Goal: Check status: Check status

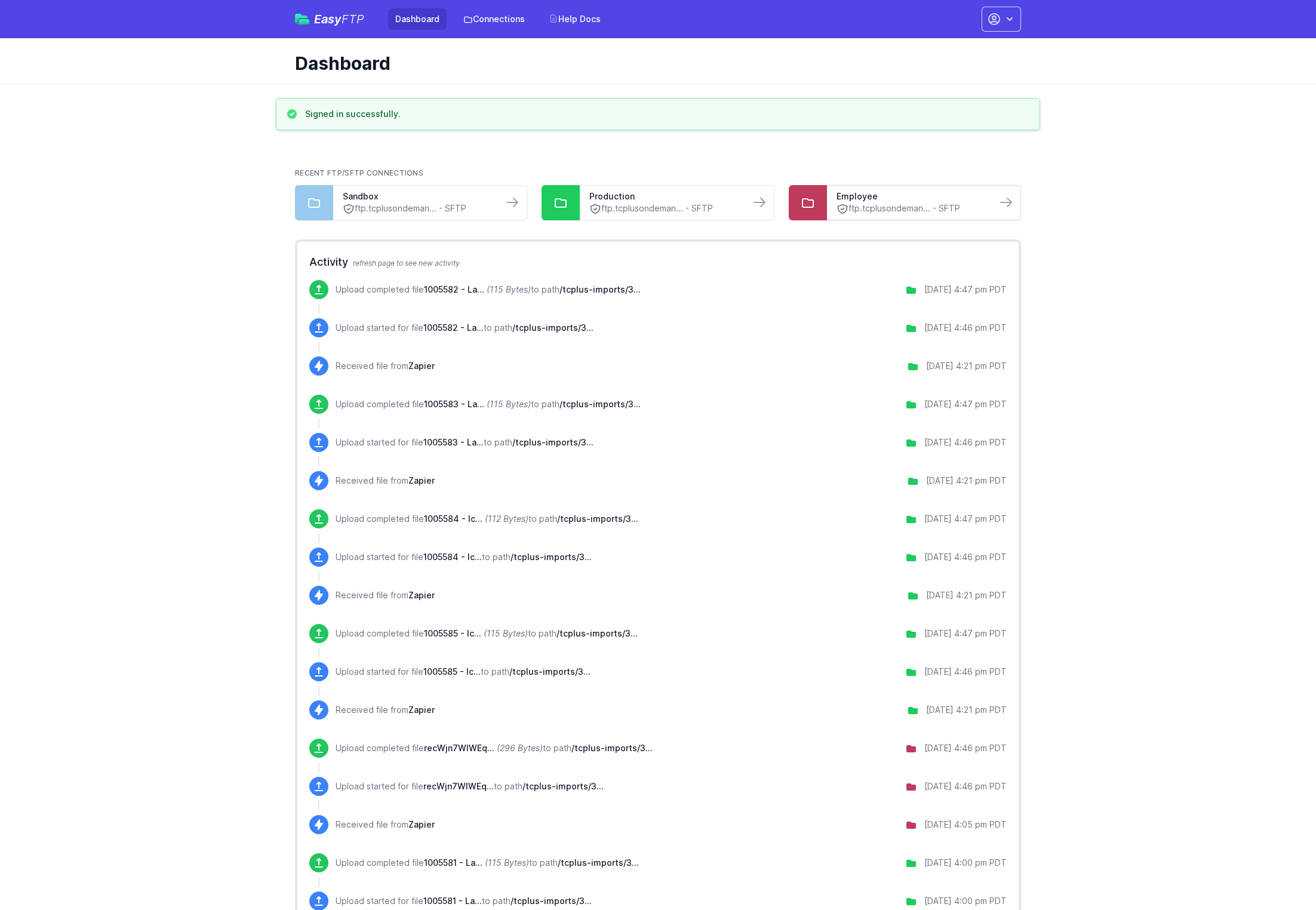
click at [908, 209] on link "ftp.tcplusondeman... - SFTP" at bounding box center [911, 209] width 151 height 13
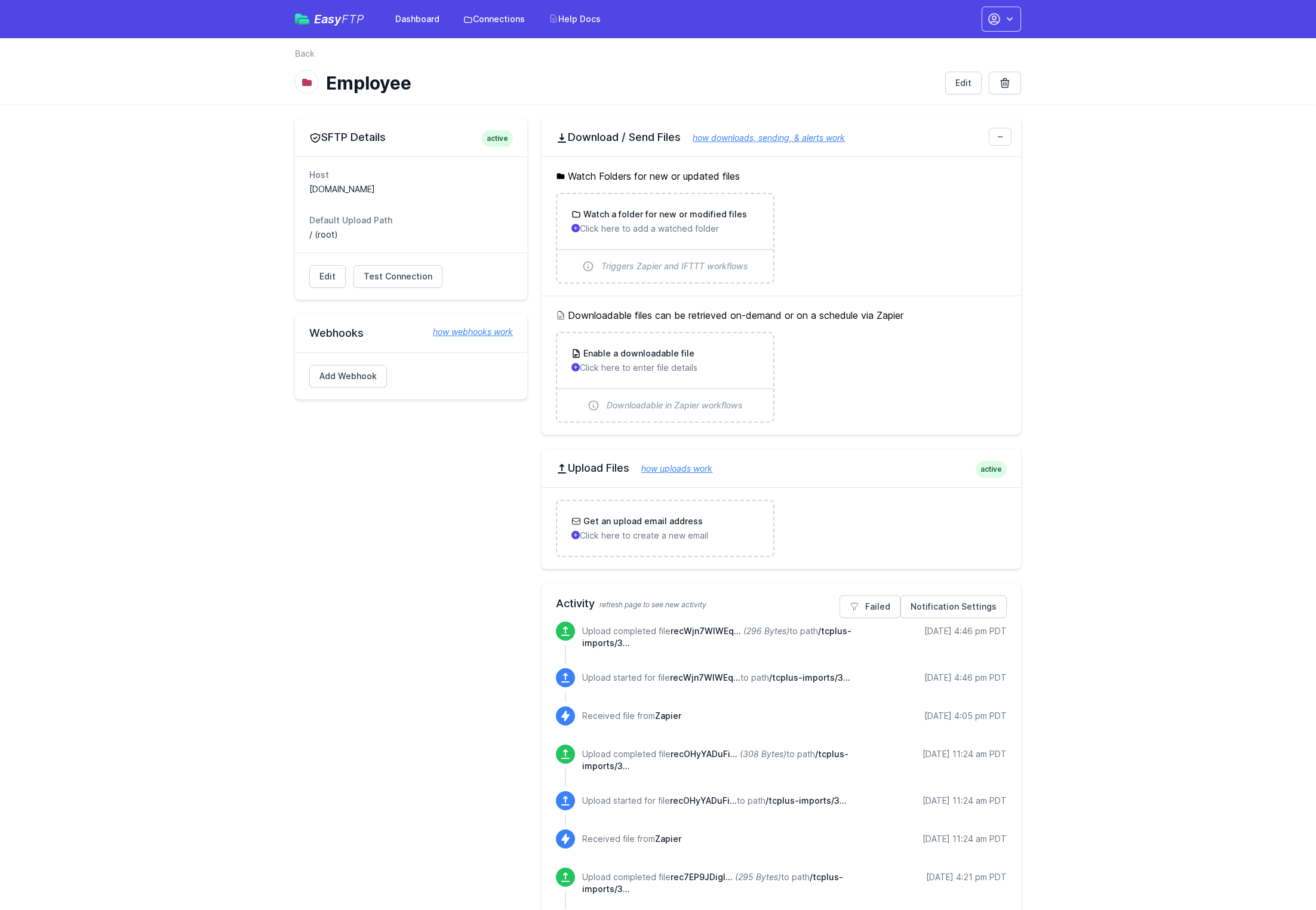
scroll to position [16, 0]
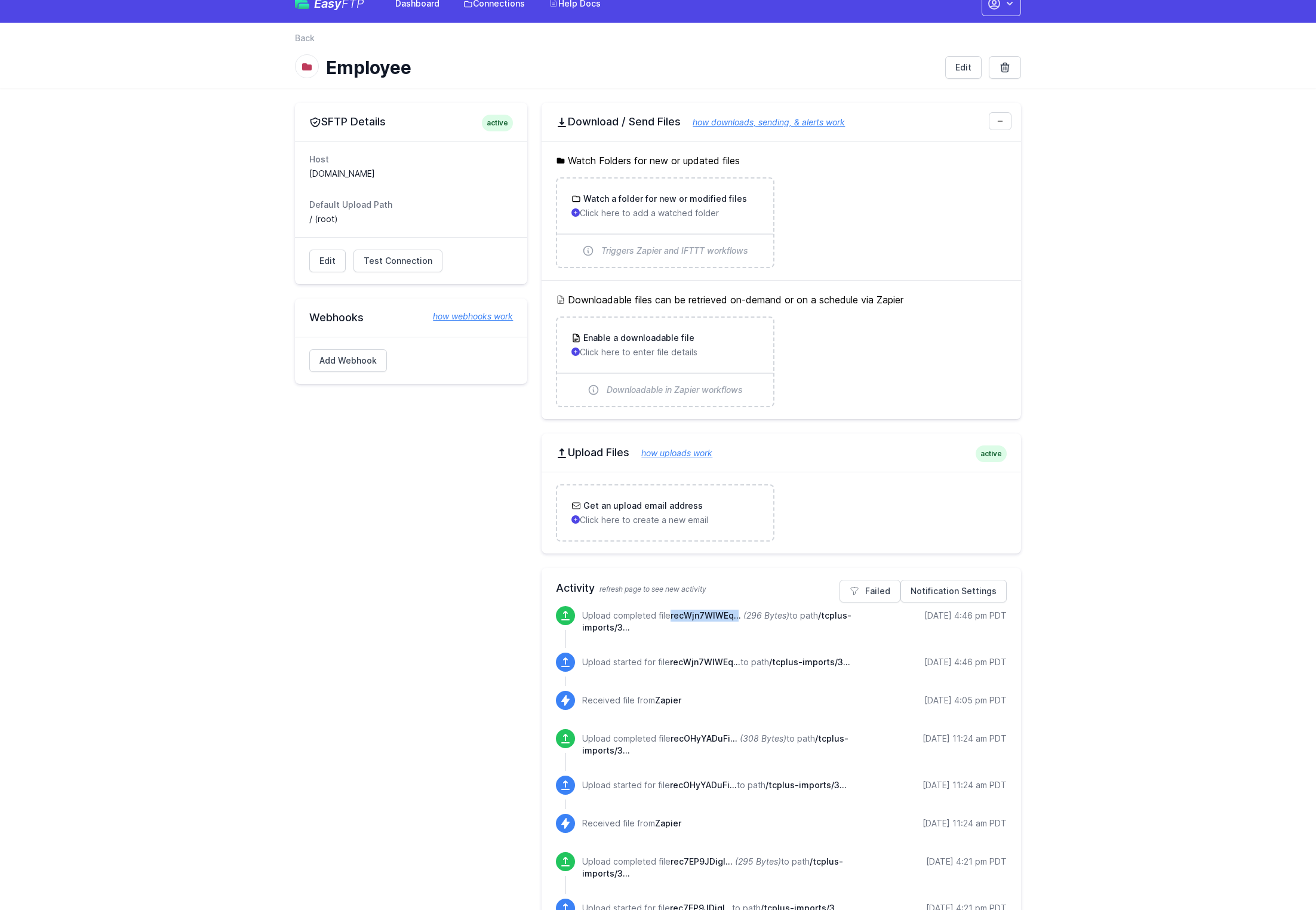
drag, startPoint x: 672, startPoint y: 617, endPoint x: 737, endPoint y: 618, distance: 65.0
click at [737, 618] on span "recWjn7WIWEq..." at bounding box center [705, 615] width 71 height 10
